Goal: Task Accomplishment & Management: Manage account settings

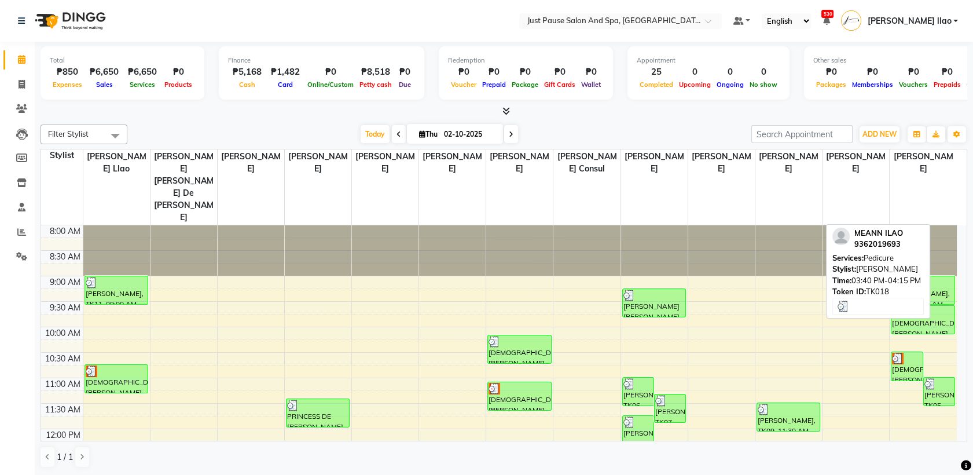
scroll to position [321, 0]
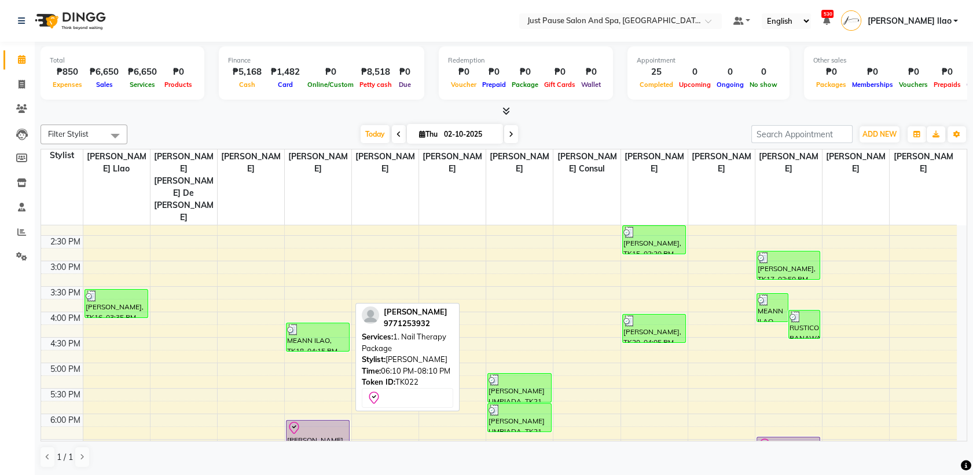
click at [326, 424] on div "[PERSON_NAME], TK22, 06:10 PM-08:10 PM, 1. Nail Therapy Package" at bounding box center [317, 465] width 63 height 91
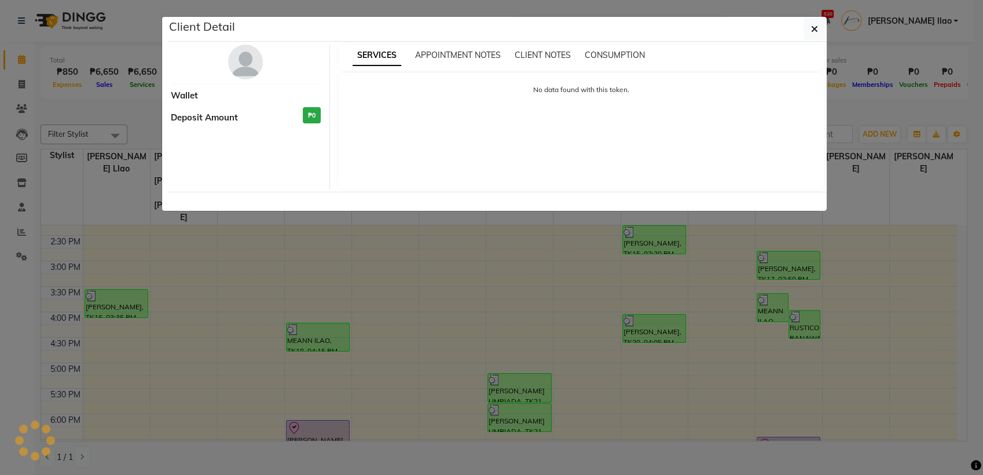
select select "8"
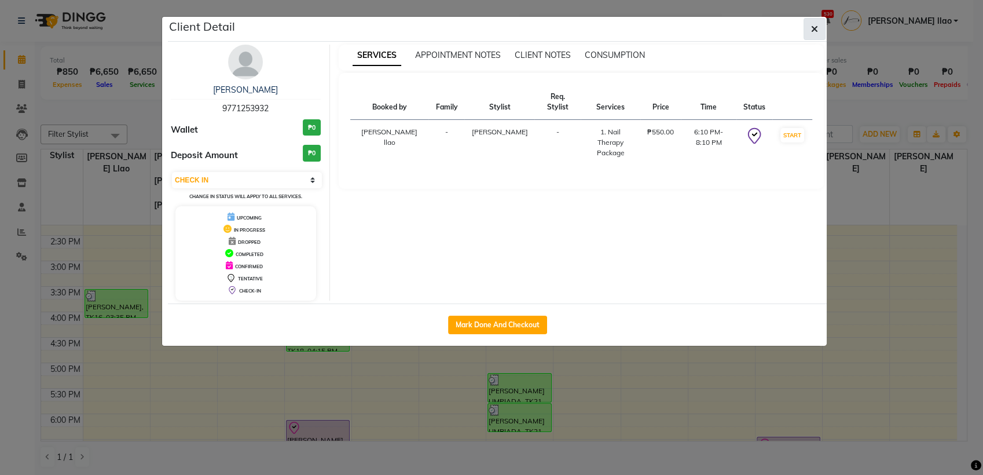
click at [812, 32] on icon "button" at bounding box center [814, 28] width 7 height 9
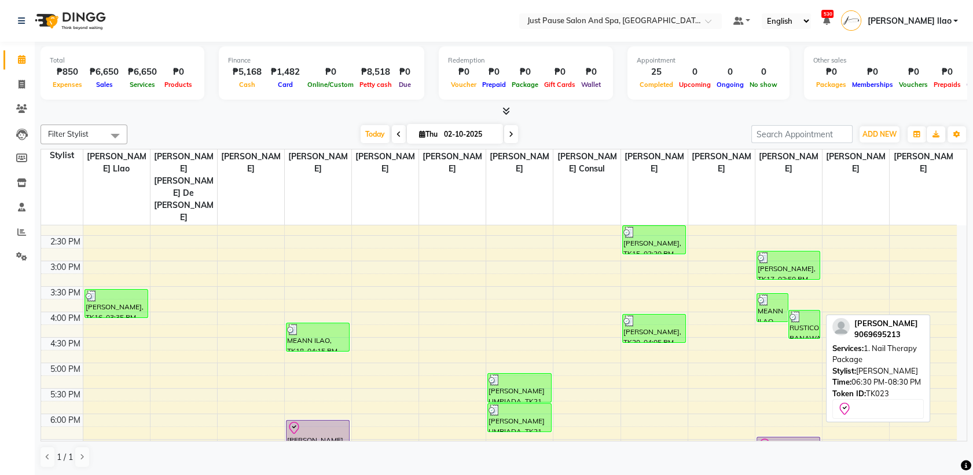
click at [798, 437] on div "[PERSON_NAME], TK23, 06:30 PM-08:30 PM, 1. Nail Therapy Package" at bounding box center [788, 474] width 63 height 75
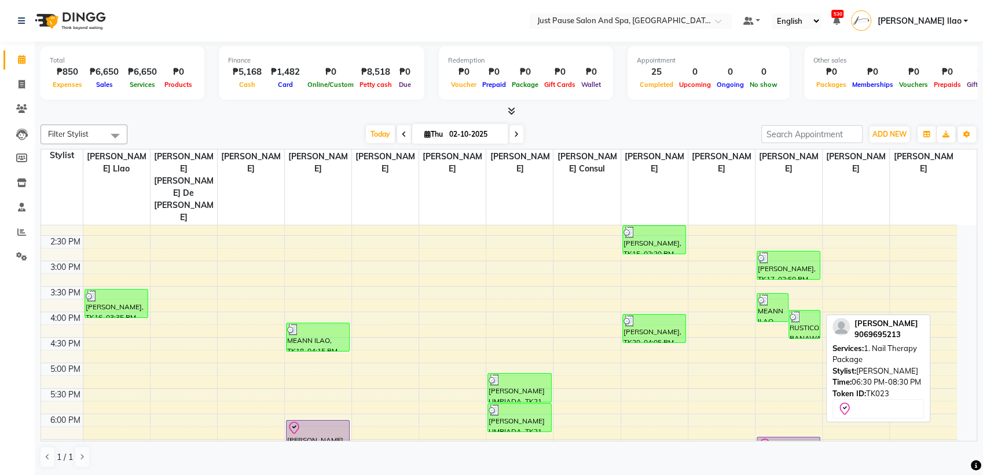
select select "8"
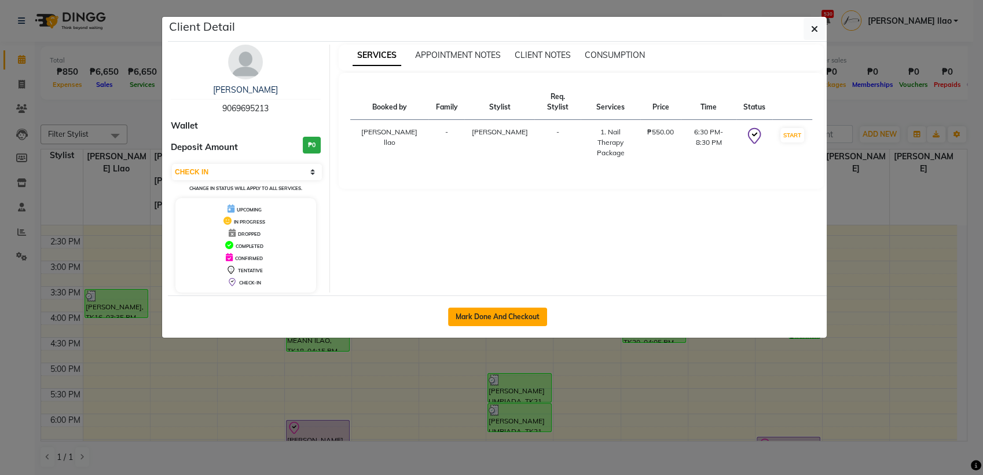
click at [517, 315] on button "Mark Done And Checkout" at bounding box center [497, 316] width 99 height 19
select select "service"
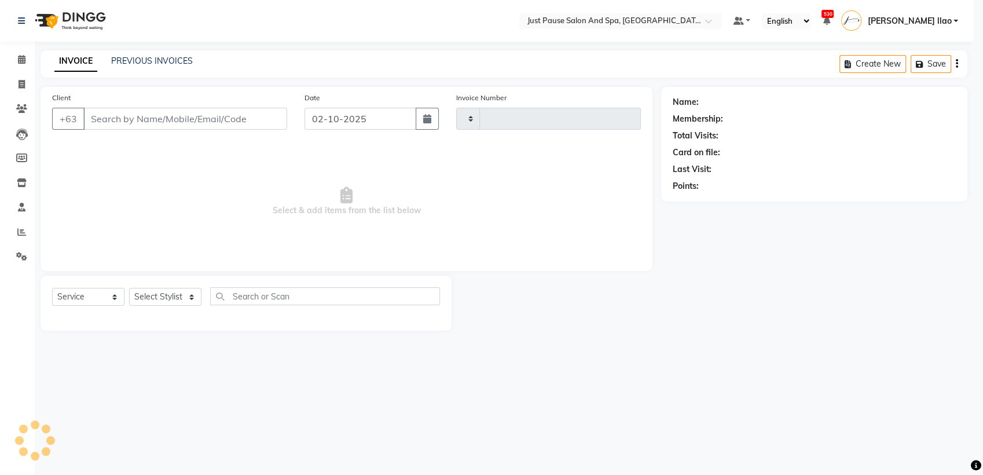
type input "2976"
select select "4927"
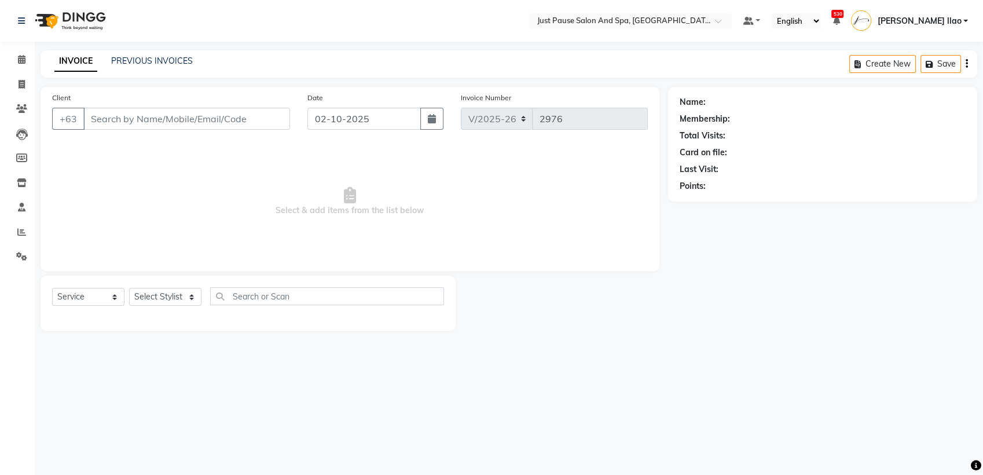
select select "G"
select select "30379"
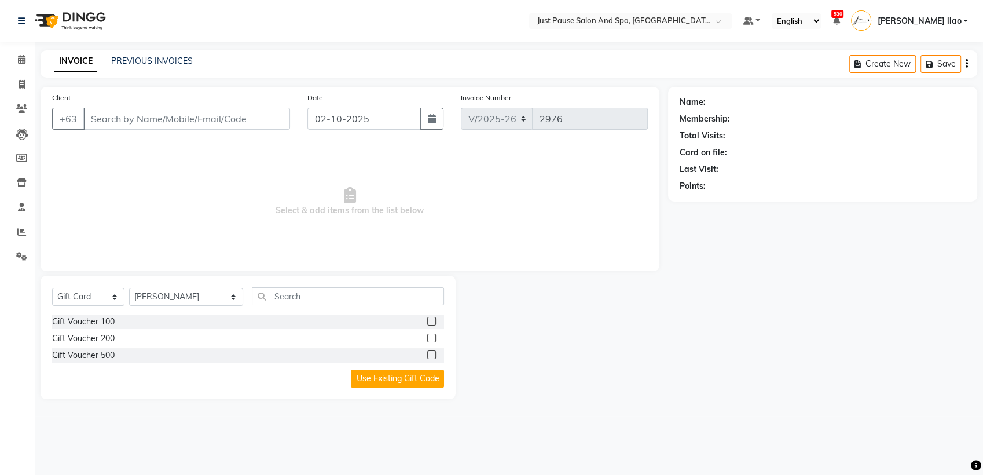
type input "9069695213"
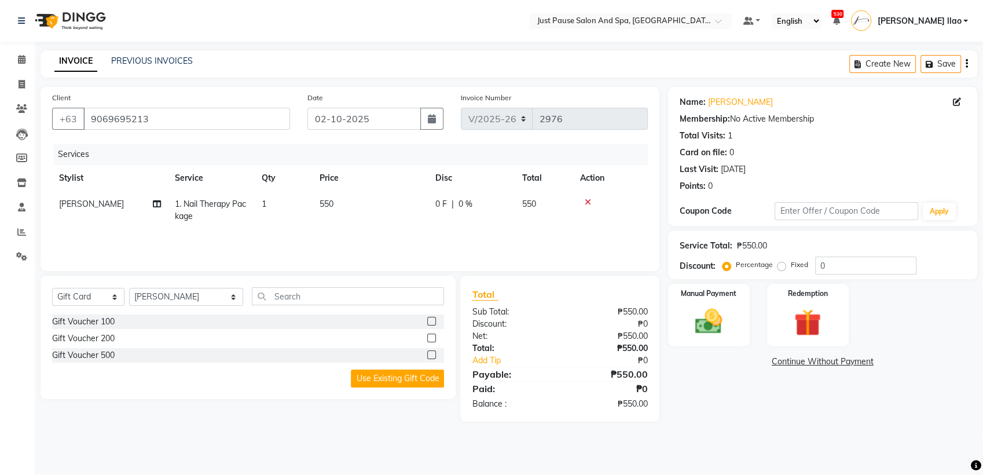
click at [337, 203] on td "550" at bounding box center [371, 210] width 116 height 38
select select "53172"
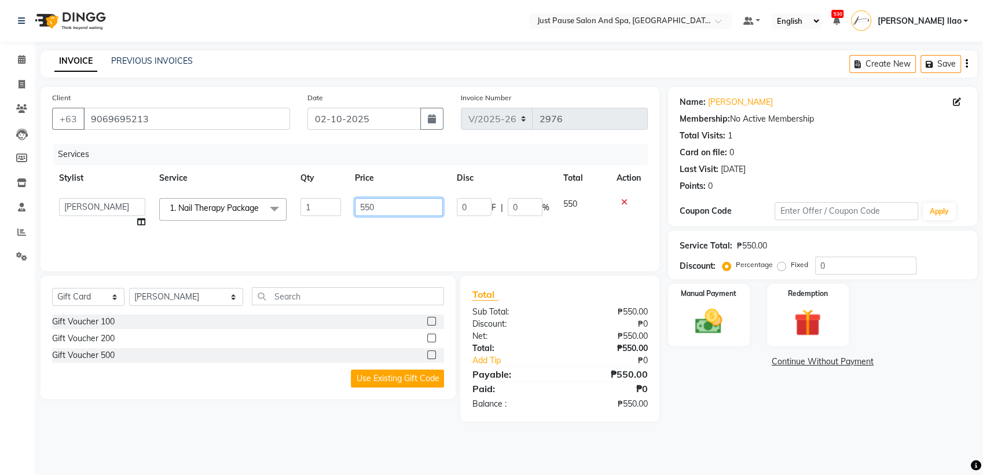
click at [394, 208] on input "550" at bounding box center [399, 207] width 89 height 18
type input "5"
type input "390"
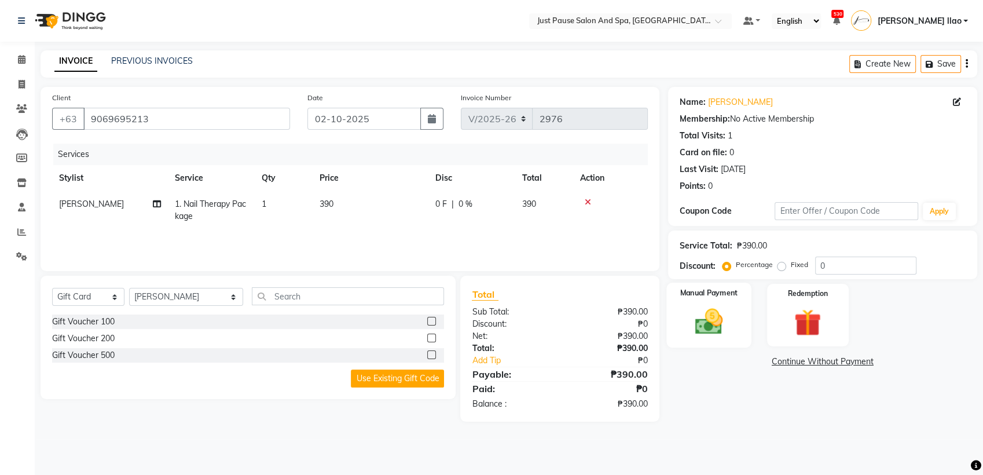
click at [701, 322] on img at bounding box center [709, 321] width 46 height 32
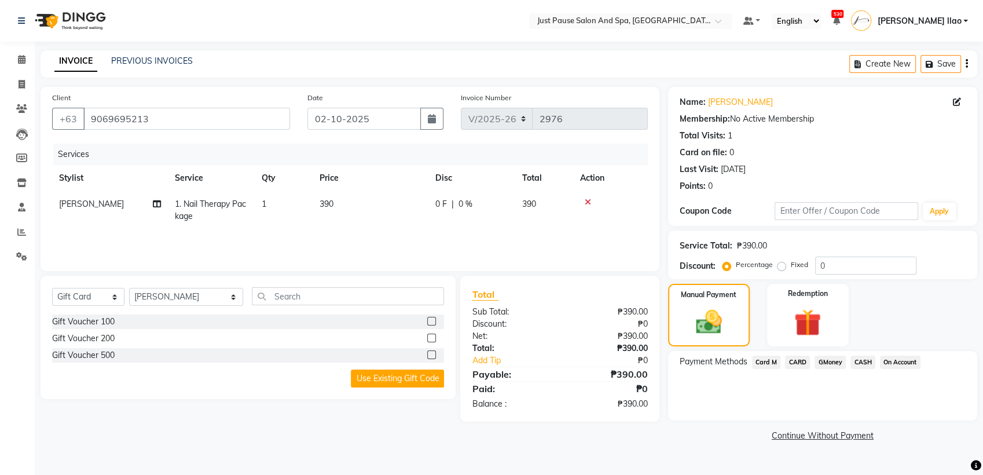
click at [861, 362] on span "CASH" at bounding box center [862, 361] width 25 height 13
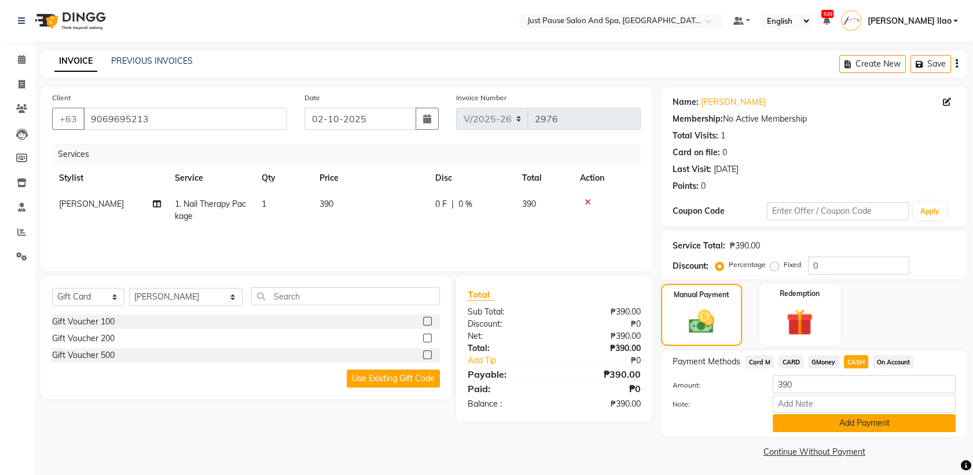
click at [869, 424] on button "Add Payment" at bounding box center [864, 423] width 183 height 18
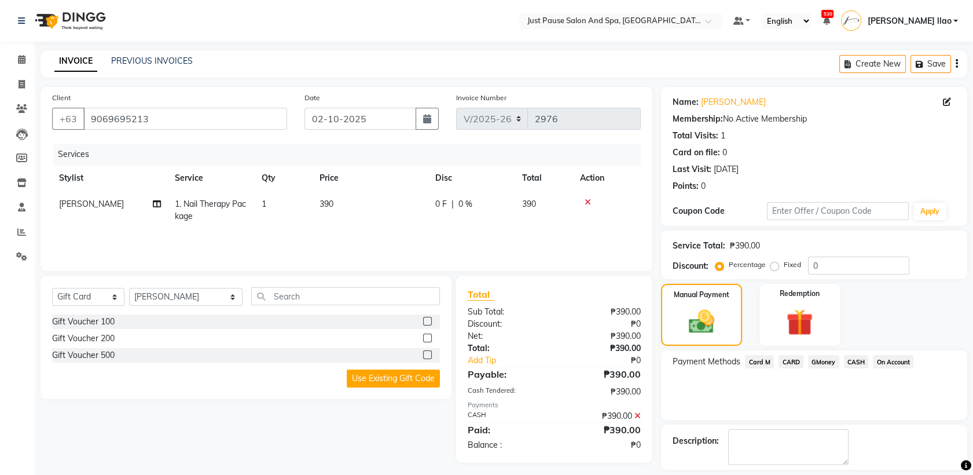
scroll to position [51, 0]
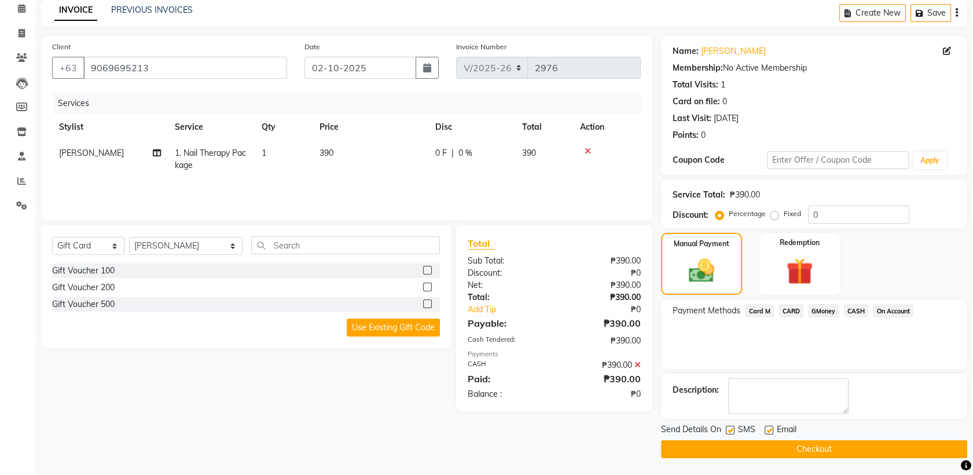
click at [912, 449] on button "Checkout" at bounding box center [814, 449] width 306 height 18
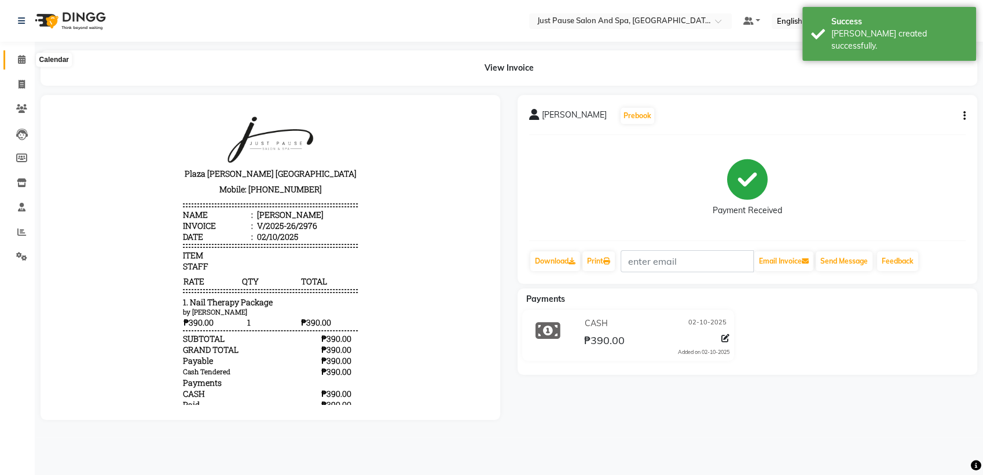
click at [20, 58] on icon at bounding box center [22, 59] width 8 height 9
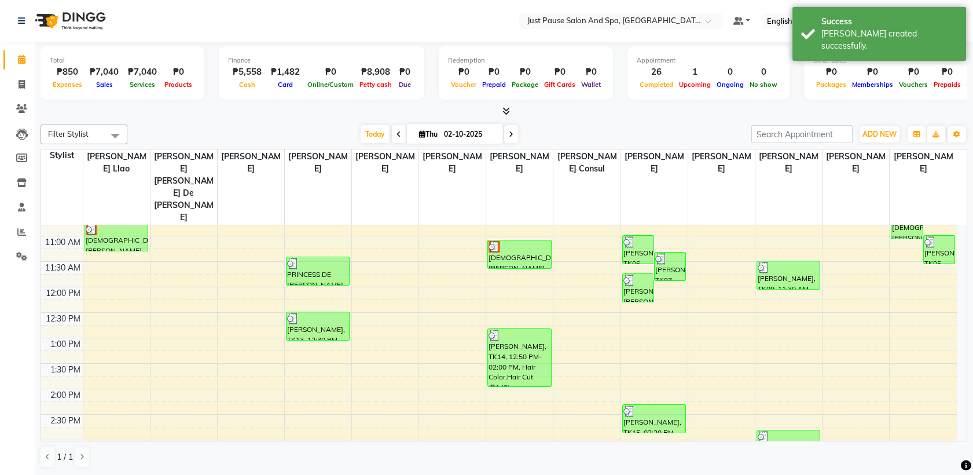
scroll to position [343, 0]
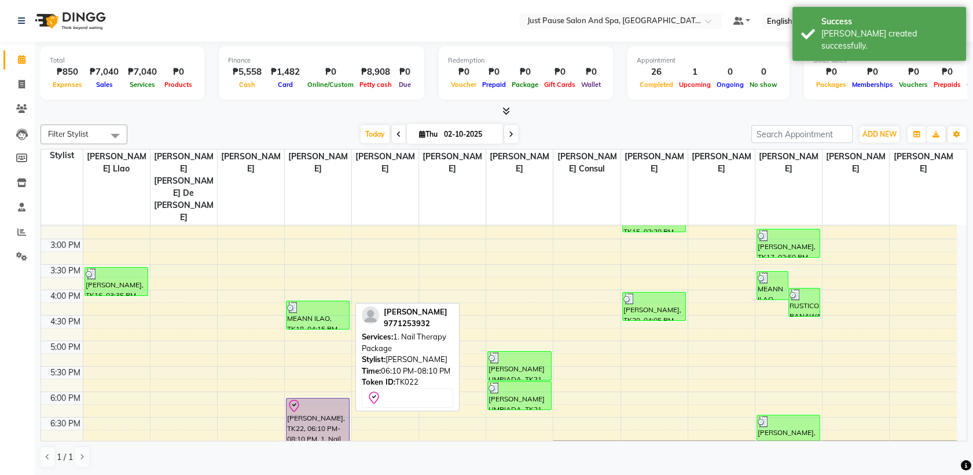
click at [310, 417] on div "[PERSON_NAME], TK22, 06:10 PM-08:10 PM, 1. Nail Therapy Package" at bounding box center [317, 443] width 63 height 91
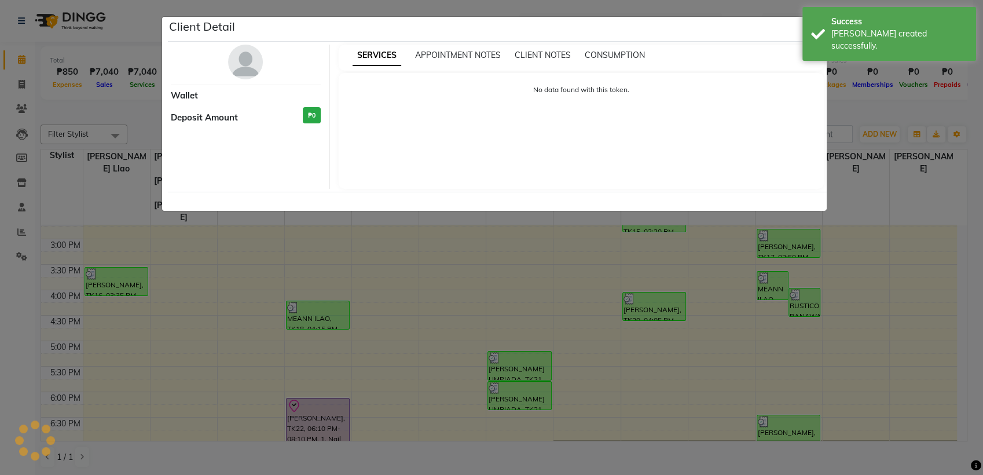
select select "8"
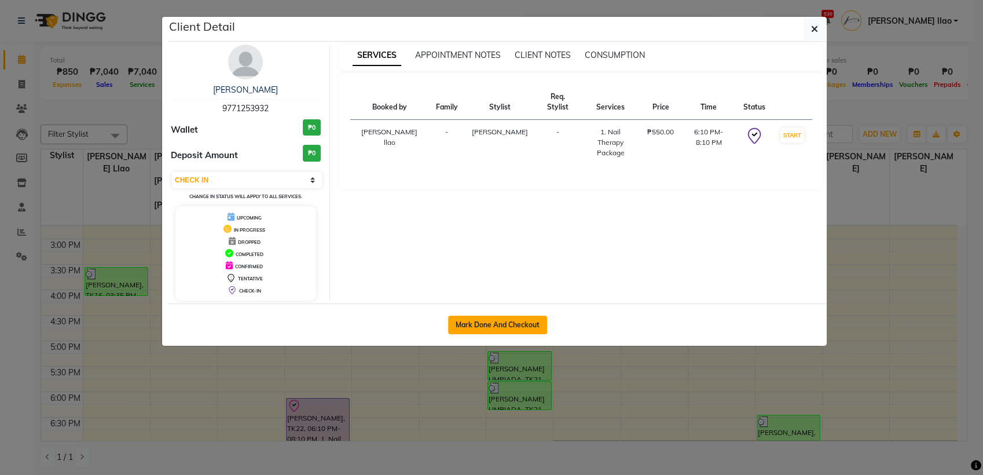
click at [509, 325] on button "Mark Done And Checkout" at bounding box center [497, 324] width 99 height 19
select select "service"
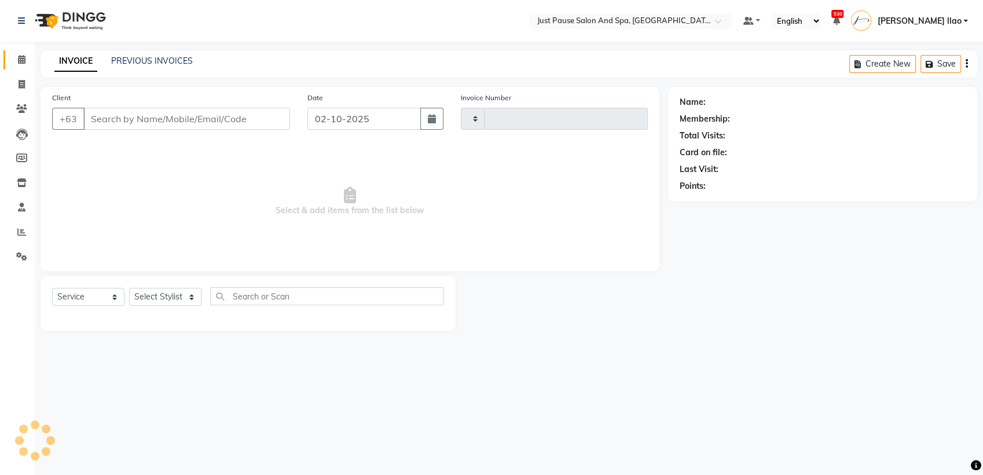
type input "2977"
select select "4927"
select select "G"
select select "30379"
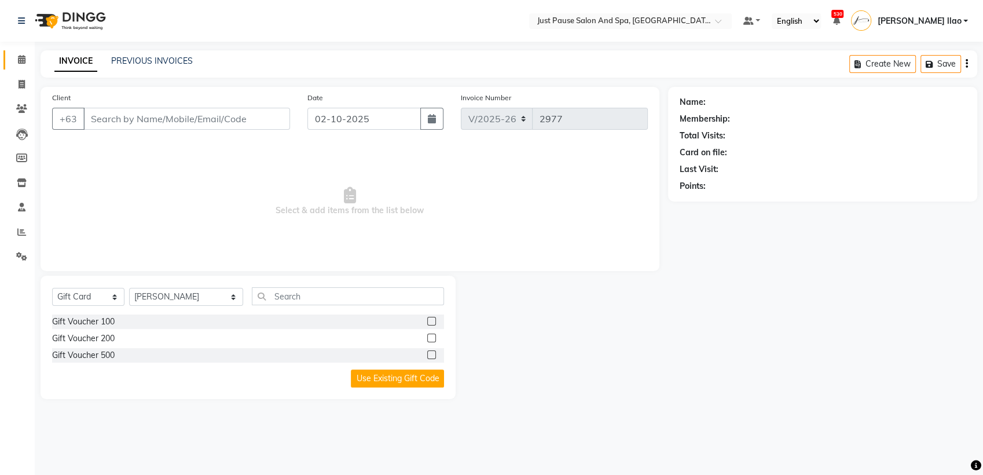
type input "9771253932"
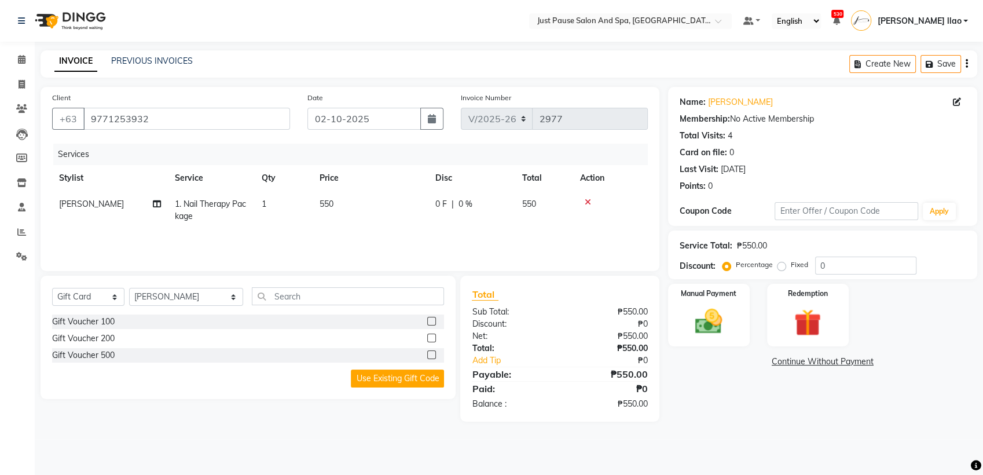
click at [341, 201] on td "550" at bounding box center [371, 210] width 116 height 38
select select "30379"
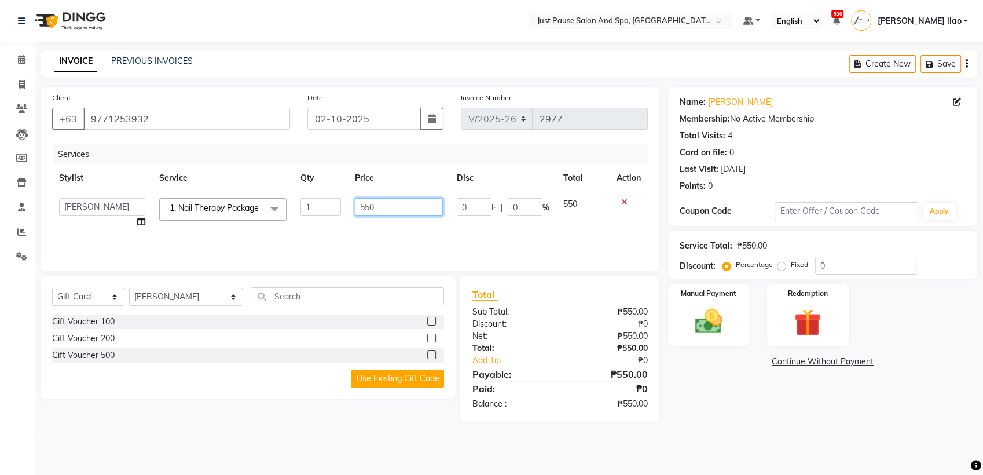
click at [410, 200] on input "550" at bounding box center [399, 207] width 89 height 18
type input "5"
type input "390"
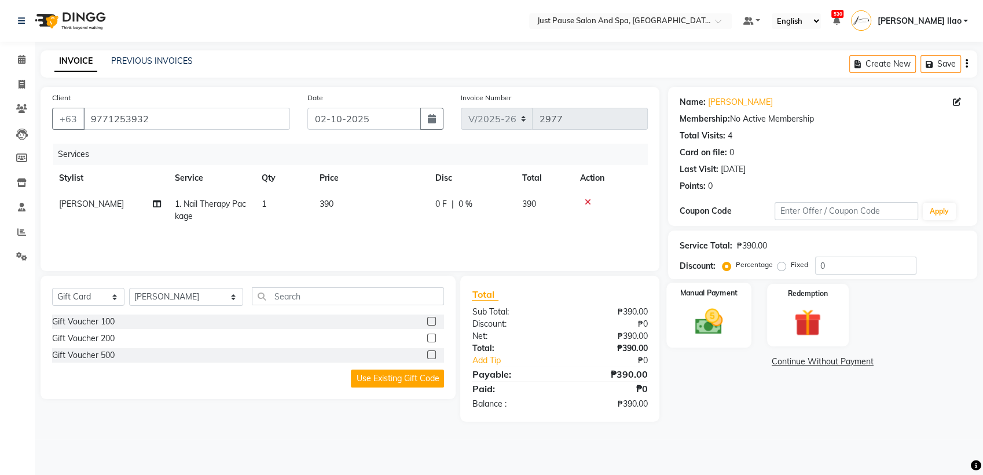
click at [714, 325] on img at bounding box center [709, 321] width 46 height 32
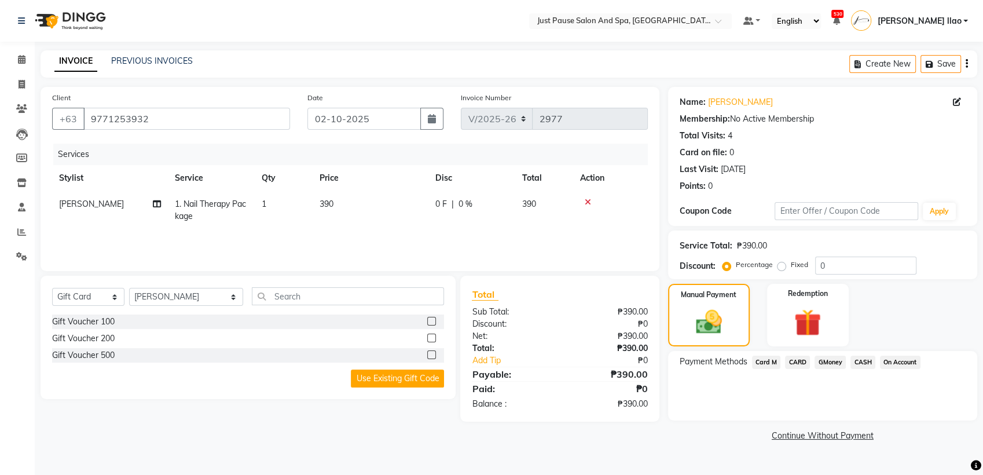
click at [857, 362] on span "CASH" at bounding box center [862, 361] width 25 height 13
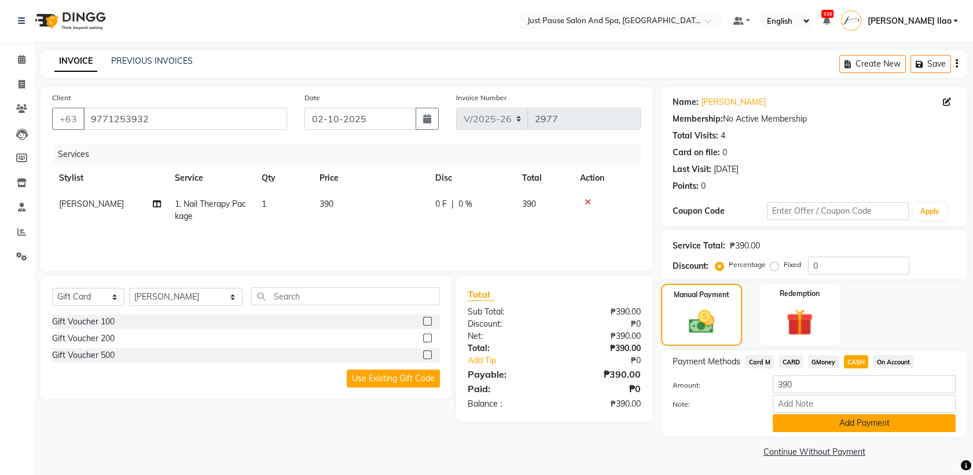
click at [852, 422] on button "Add Payment" at bounding box center [864, 423] width 183 height 18
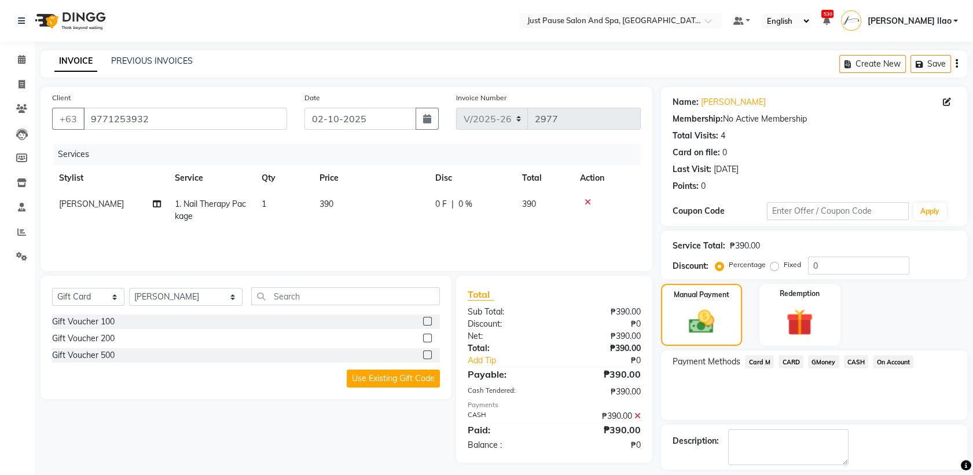
scroll to position [51, 0]
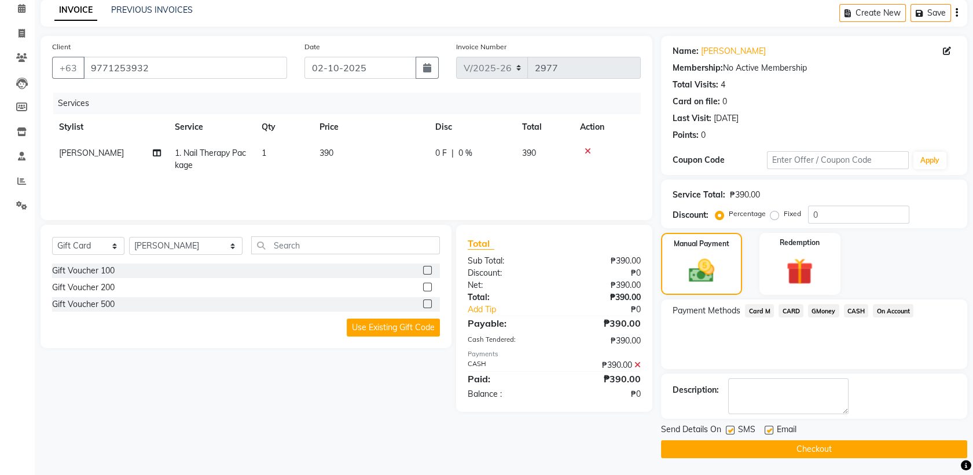
click at [920, 450] on button "Checkout" at bounding box center [814, 449] width 306 height 18
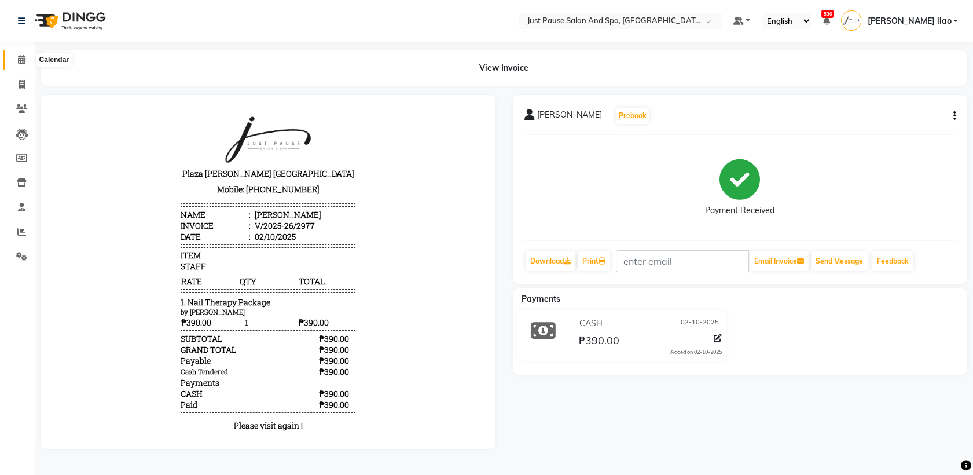
click at [20, 57] on icon at bounding box center [22, 59] width 8 height 9
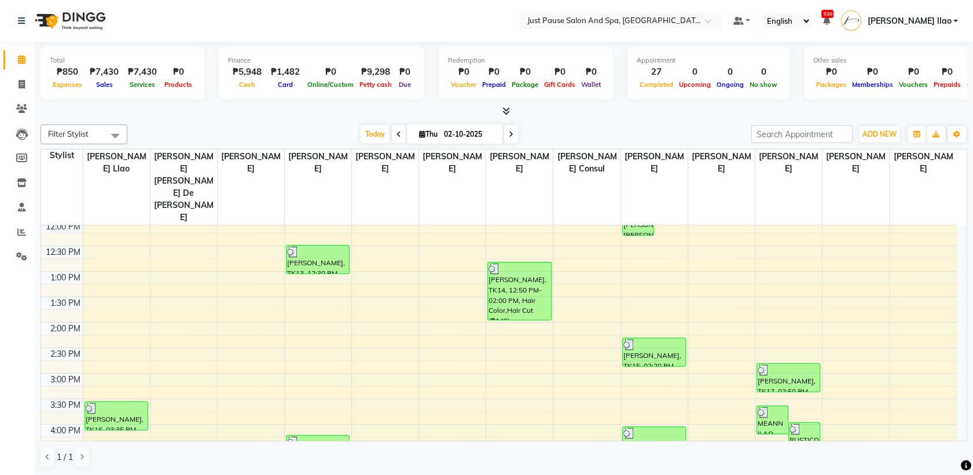
scroll to position [343, 0]
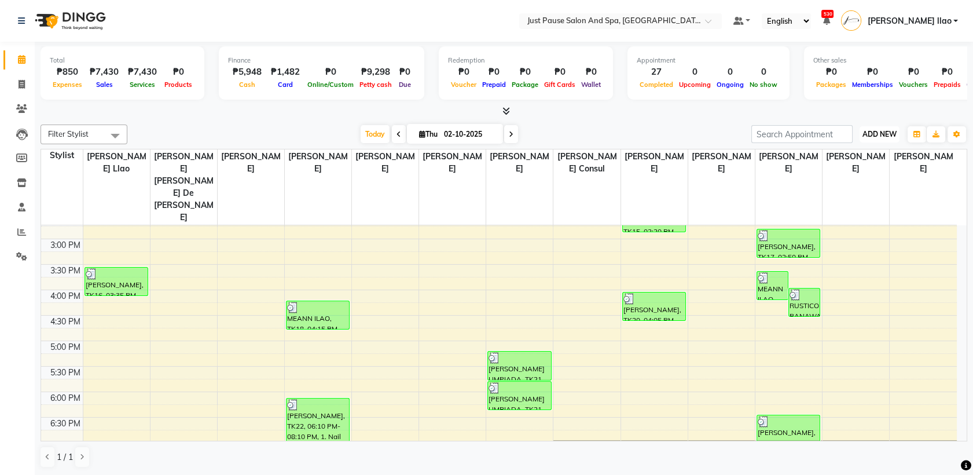
click at [880, 134] on span "ADD NEW" at bounding box center [879, 134] width 34 height 9
click at [852, 231] on link "Add Transaction" at bounding box center [852, 231] width 91 height 15
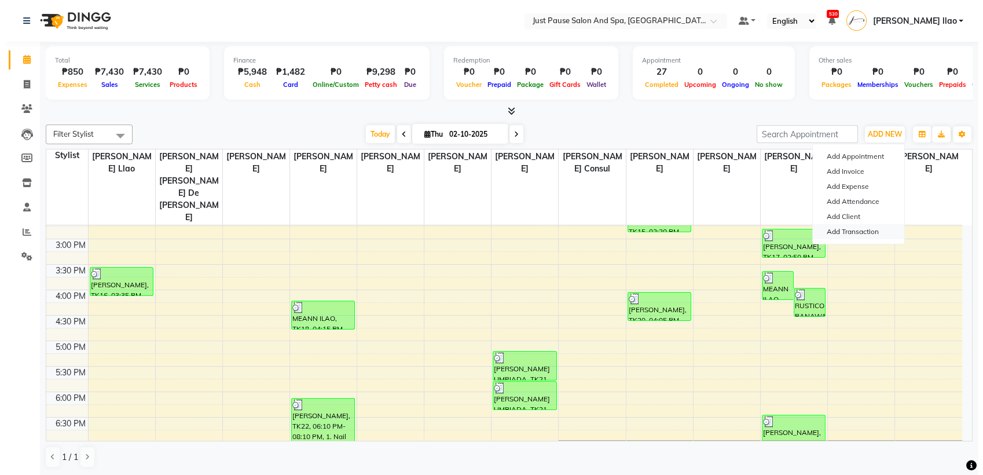
select select "direct"
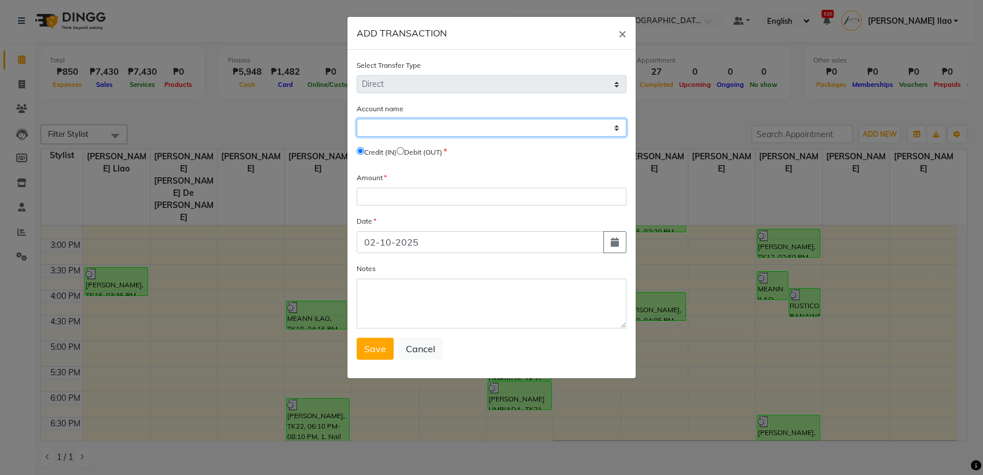
click at [583, 128] on select "Select [PERSON_NAME] Cash Default Account Expense Account" at bounding box center [492, 128] width 270 height 18
select select "3791"
click at [357, 119] on select "Select [PERSON_NAME] Cash Default Account Expense Account" at bounding box center [492, 128] width 270 height 18
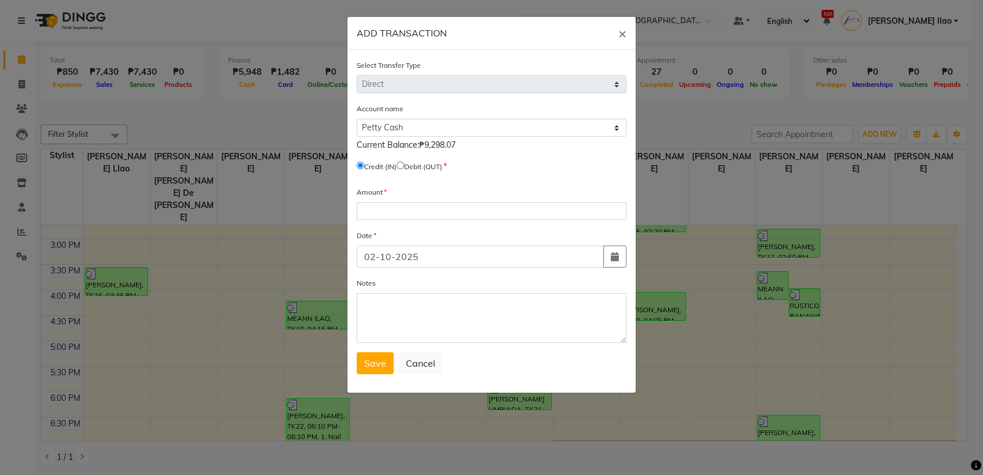
click at [404, 167] on input "radio" at bounding box center [400, 165] width 8 height 8
radio input "true"
click at [405, 205] on input "number" at bounding box center [492, 211] width 270 height 18
type input "5098"
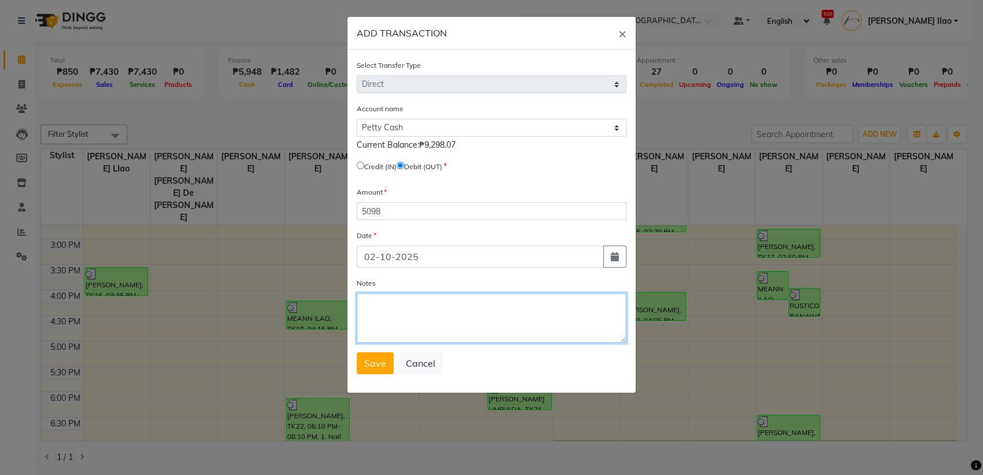
click at [396, 304] on textarea "Notes" at bounding box center [492, 318] width 270 height 50
type textarea "Remit"
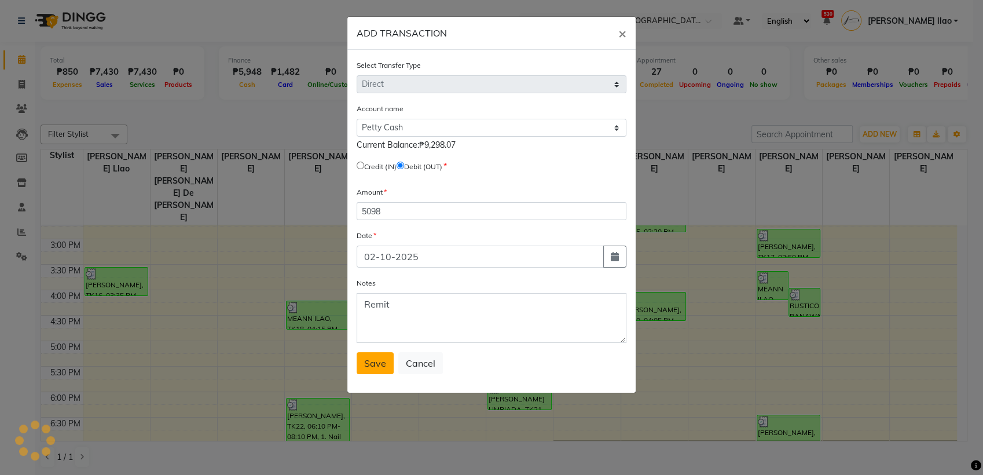
click at [368, 365] on span "Save" at bounding box center [375, 363] width 22 height 12
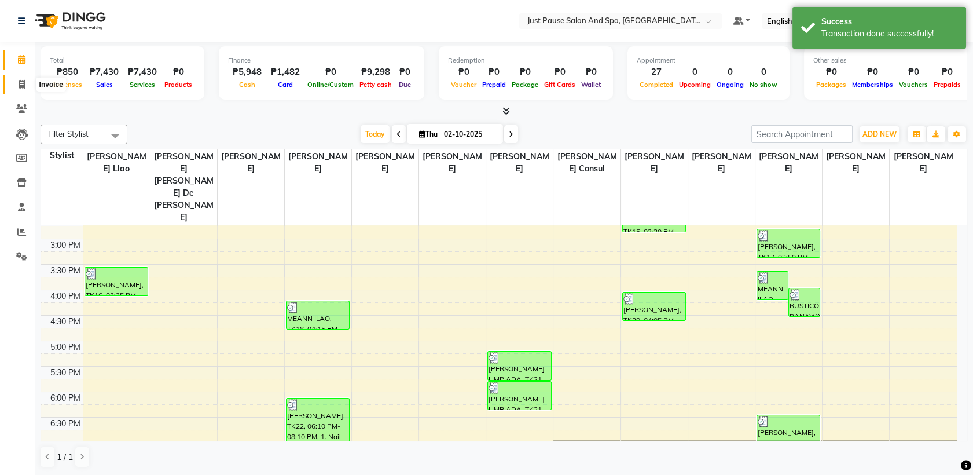
click at [19, 83] on icon at bounding box center [22, 84] width 6 height 9
select select "service"
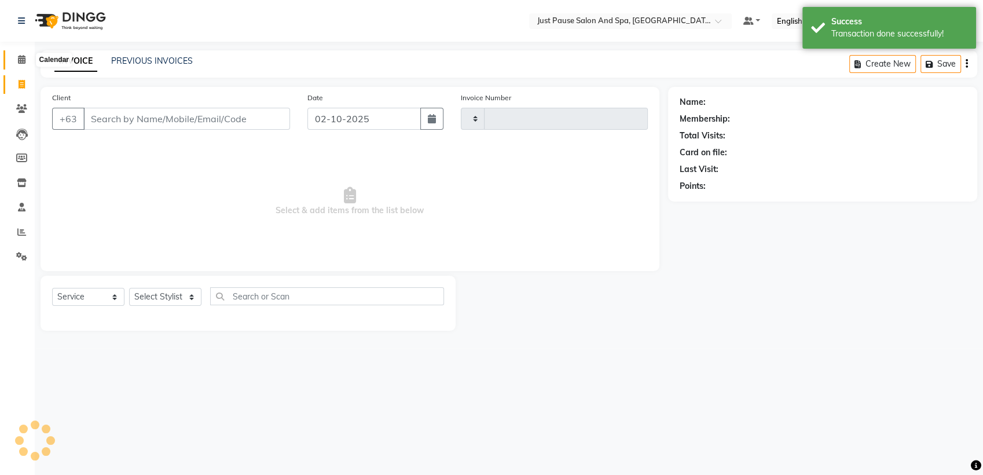
type input "2978"
select select "4927"
click at [20, 58] on icon at bounding box center [22, 59] width 8 height 9
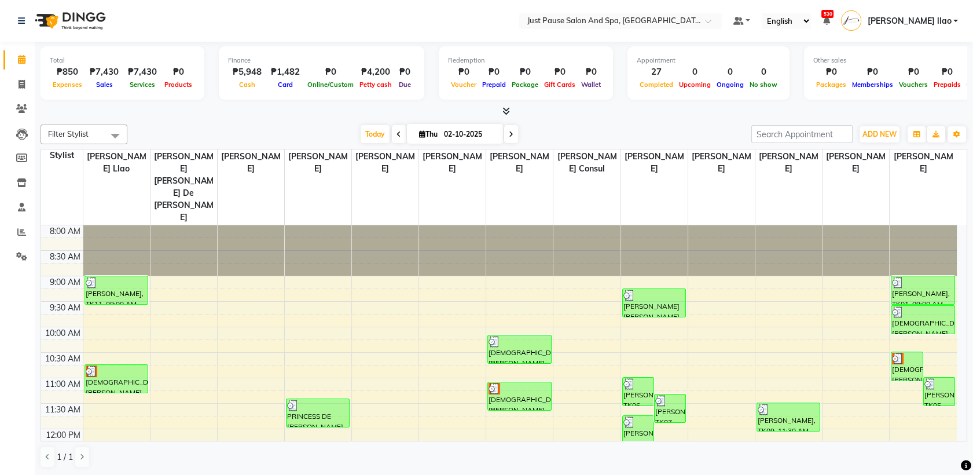
click at [936, 23] on span "[PERSON_NAME] llao" at bounding box center [909, 21] width 84 height 12
click at [904, 84] on link "Sign out" at bounding box center [899, 83] width 106 height 18
